Goal: Task Accomplishment & Management: Manage account settings

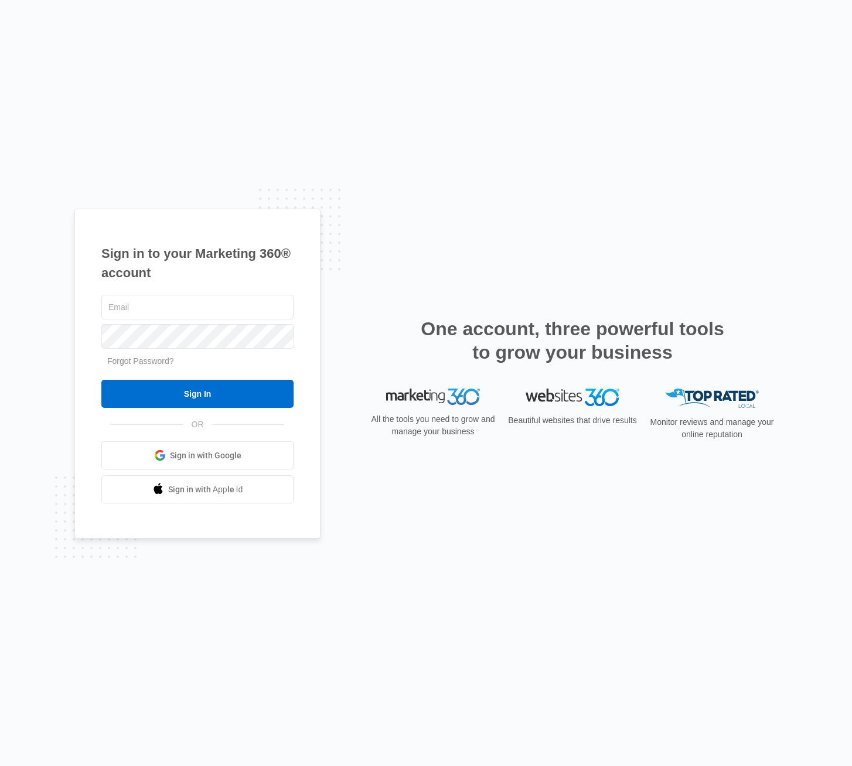
type input "[PERSON_NAME][EMAIL_ADDRESS][PERSON_NAME][DOMAIN_NAME]"
click at [181, 391] on input "Sign In" at bounding box center [197, 394] width 192 height 28
